Goal: Task Accomplishment & Management: Use online tool/utility

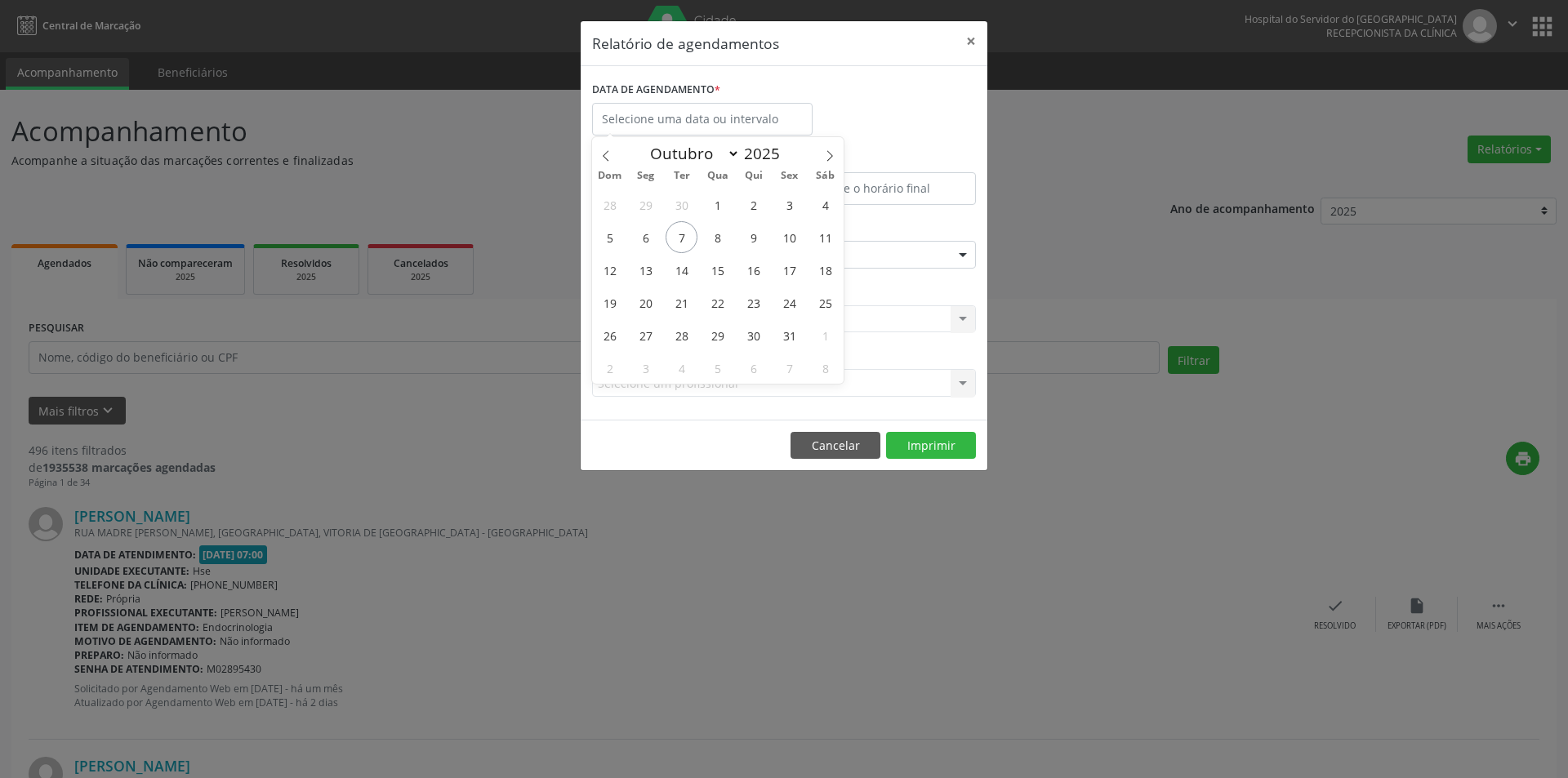
select select "9"
click at [716, 238] on span "8" at bounding box center [717, 237] width 32 height 32
type input "08/10/2025"
click at [716, 238] on span "8" at bounding box center [717, 237] width 32 height 32
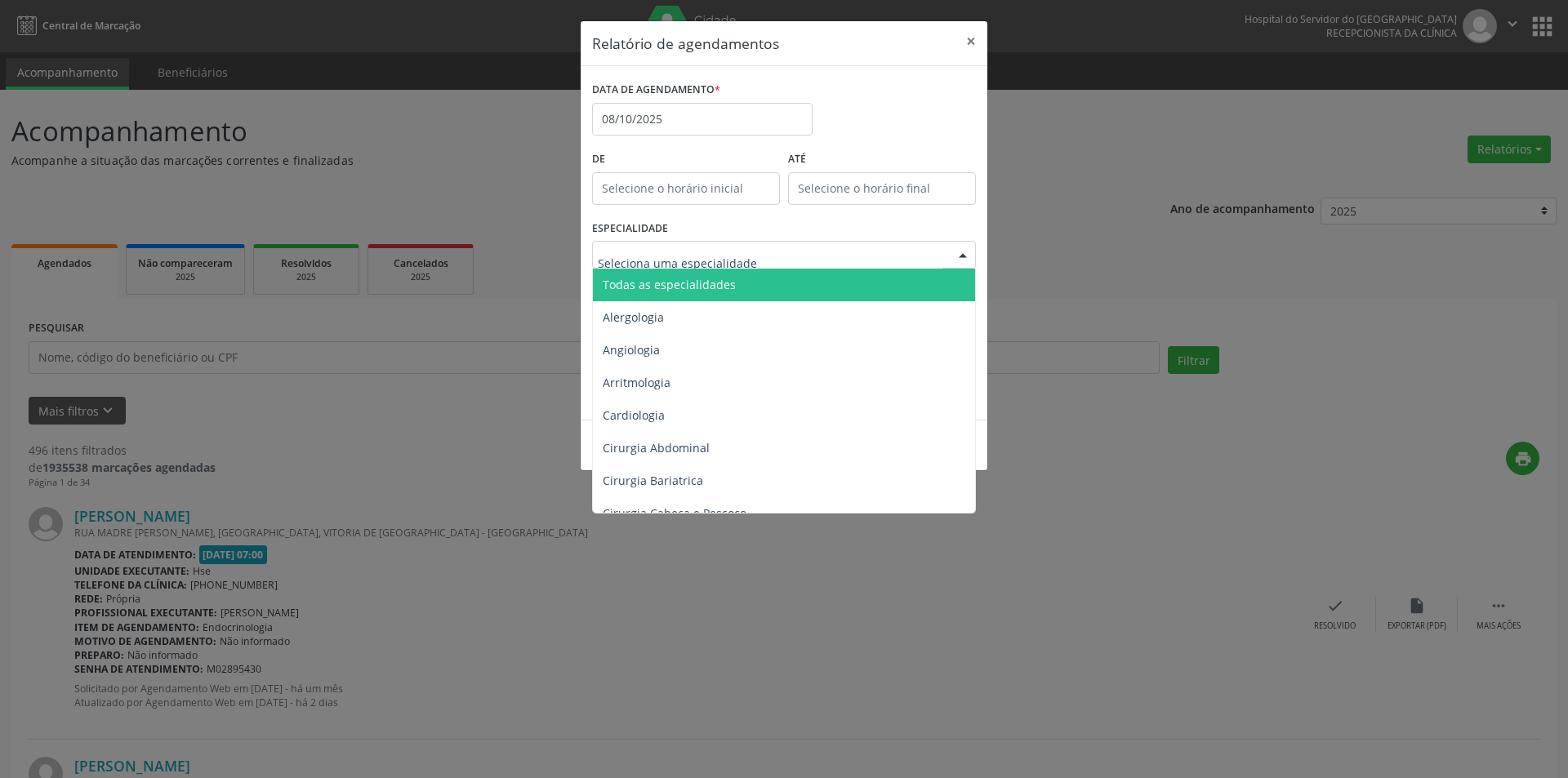
click at [719, 283] on span "Todas as especialidades" at bounding box center [669, 284] width 133 height 16
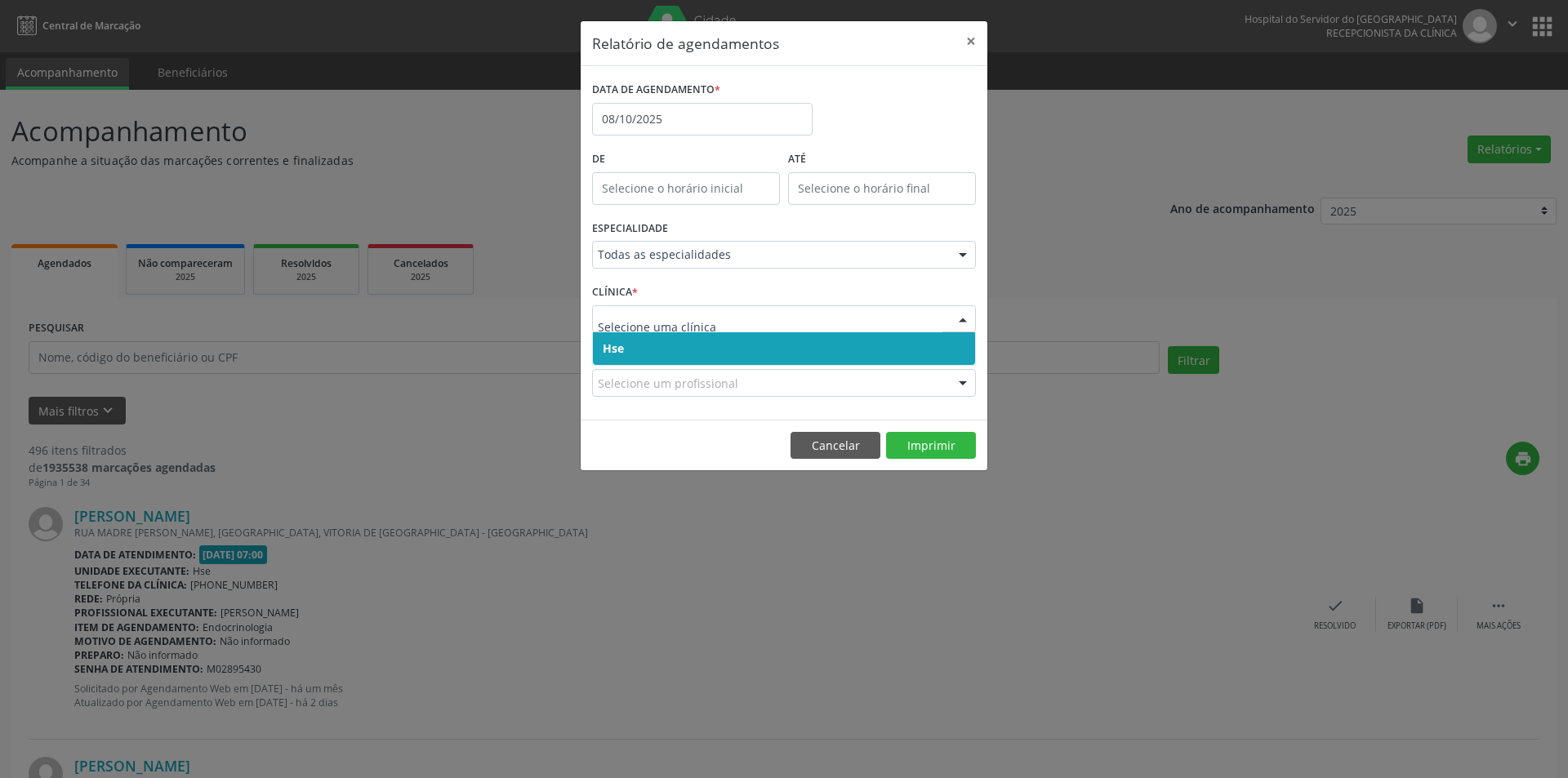
click at [702, 339] on span "Hse" at bounding box center [783, 348] width 382 height 33
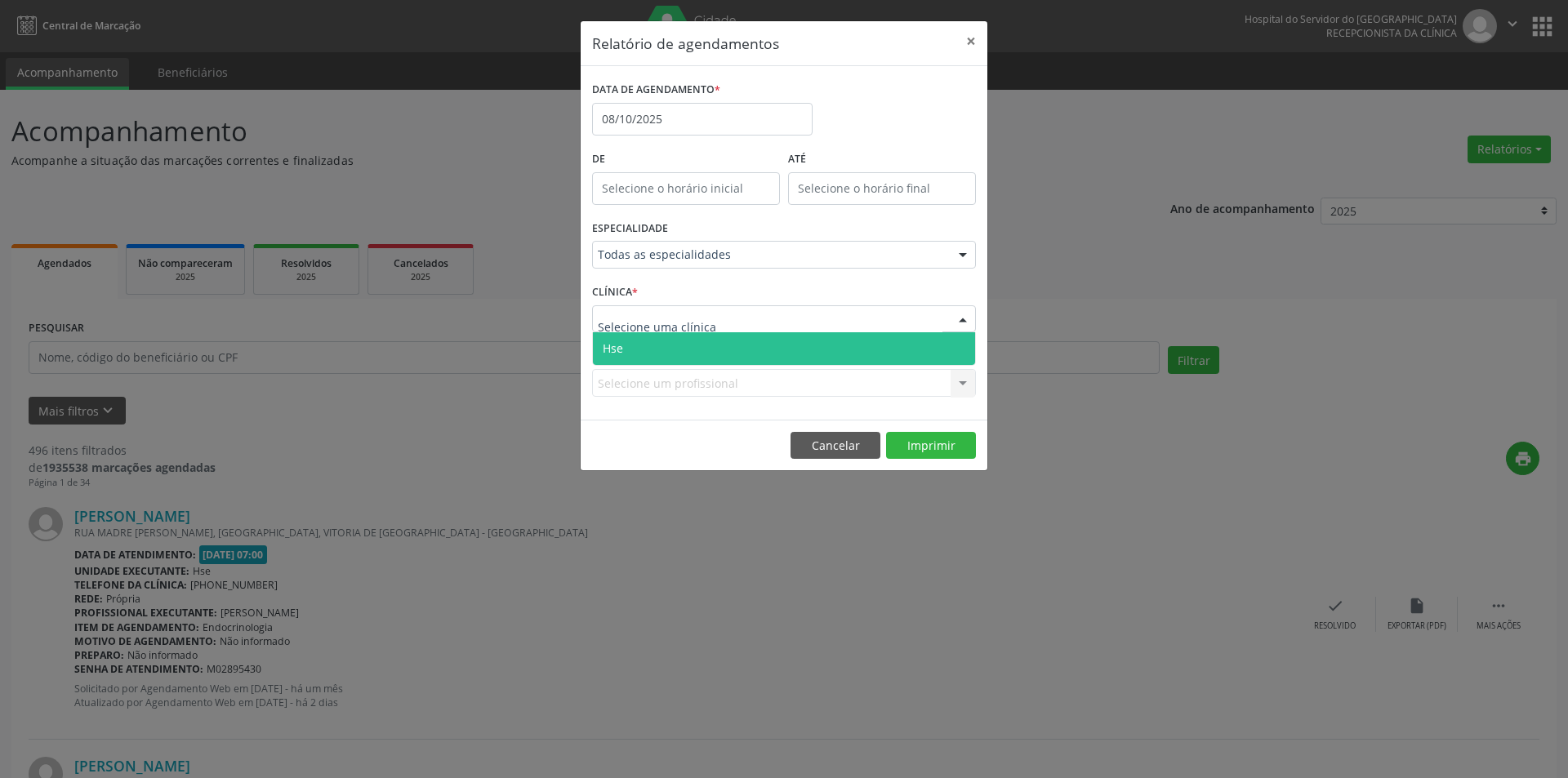
click at [699, 345] on span "Hse" at bounding box center [783, 348] width 382 height 33
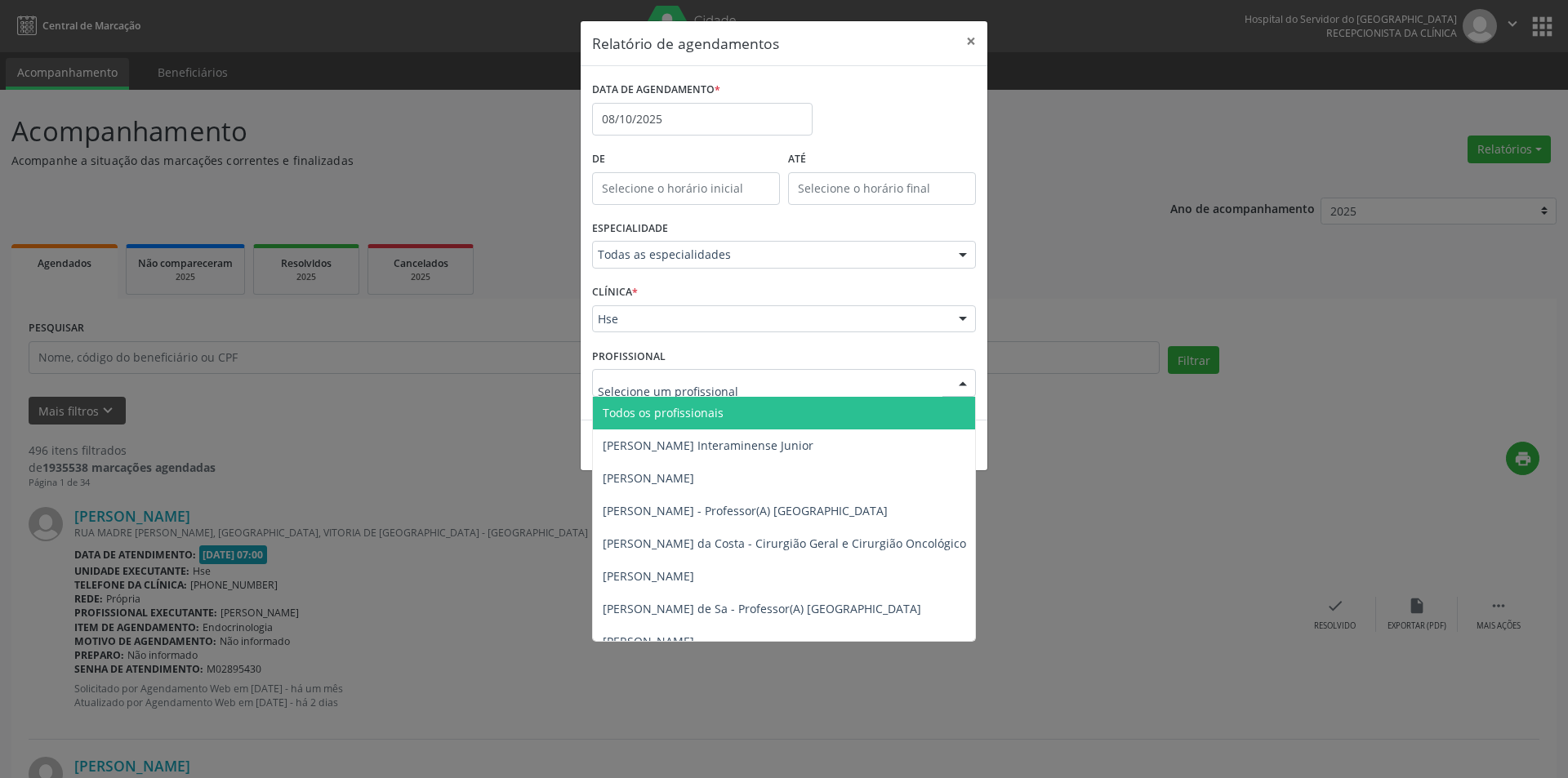
click at [688, 405] on span "Todos os profissionais" at bounding box center [663, 412] width 120 height 16
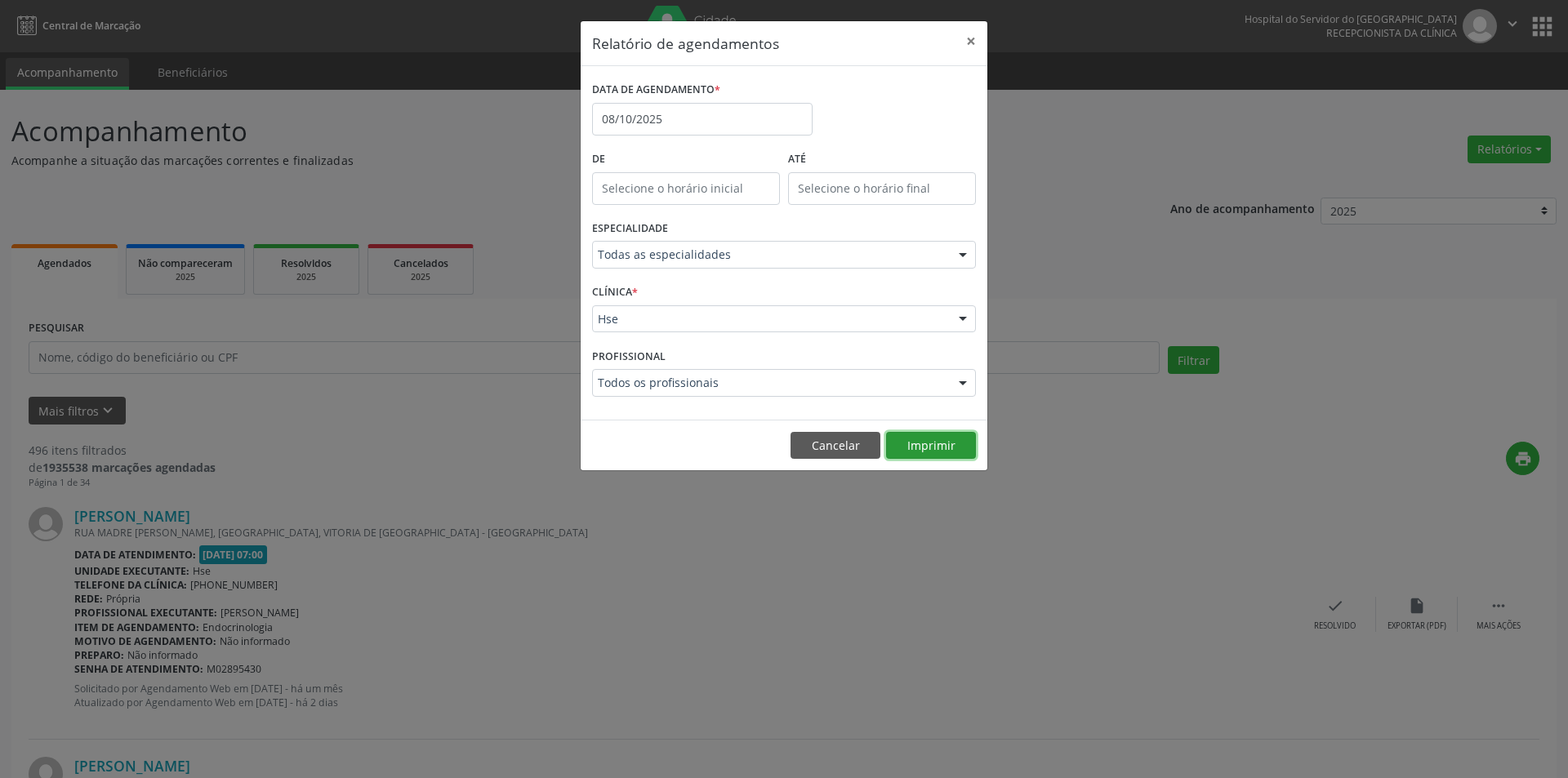
click at [926, 448] on button "Imprimir" at bounding box center [930, 445] width 90 height 28
